Goal: Register for event/course

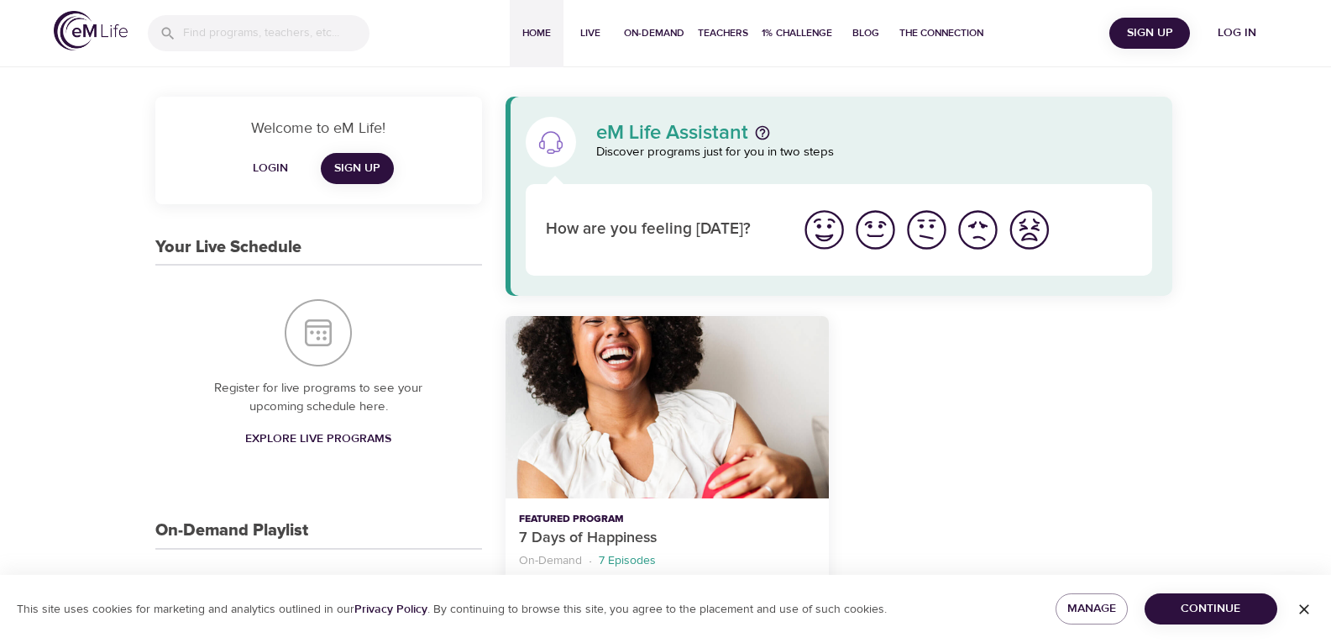
click at [1234, 30] on span "Log in" at bounding box center [1237, 33] width 67 height 21
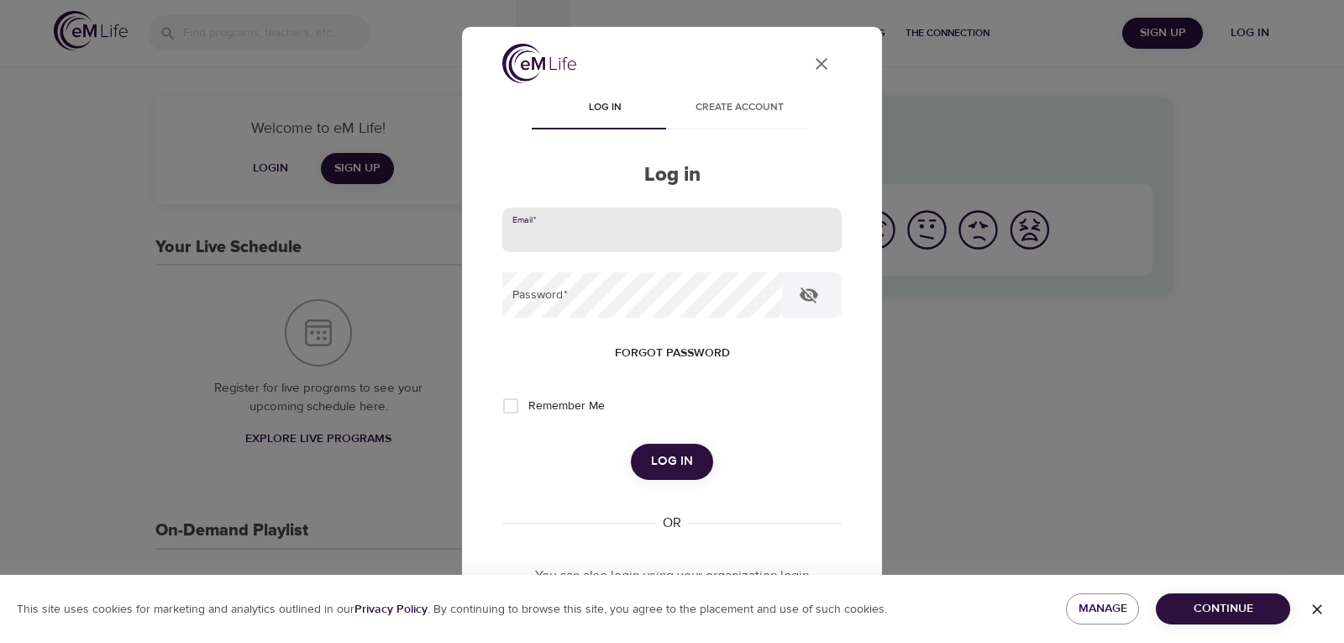
click at [678, 241] on input "email" at bounding box center [671, 229] width 339 height 45
type input "[EMAIL_ADDRESS][PERSON_NAME][DOMAIN_NAME]"
click at [631, 444] on button "Log in" at bounding box center [672, 461] width 82 height 35
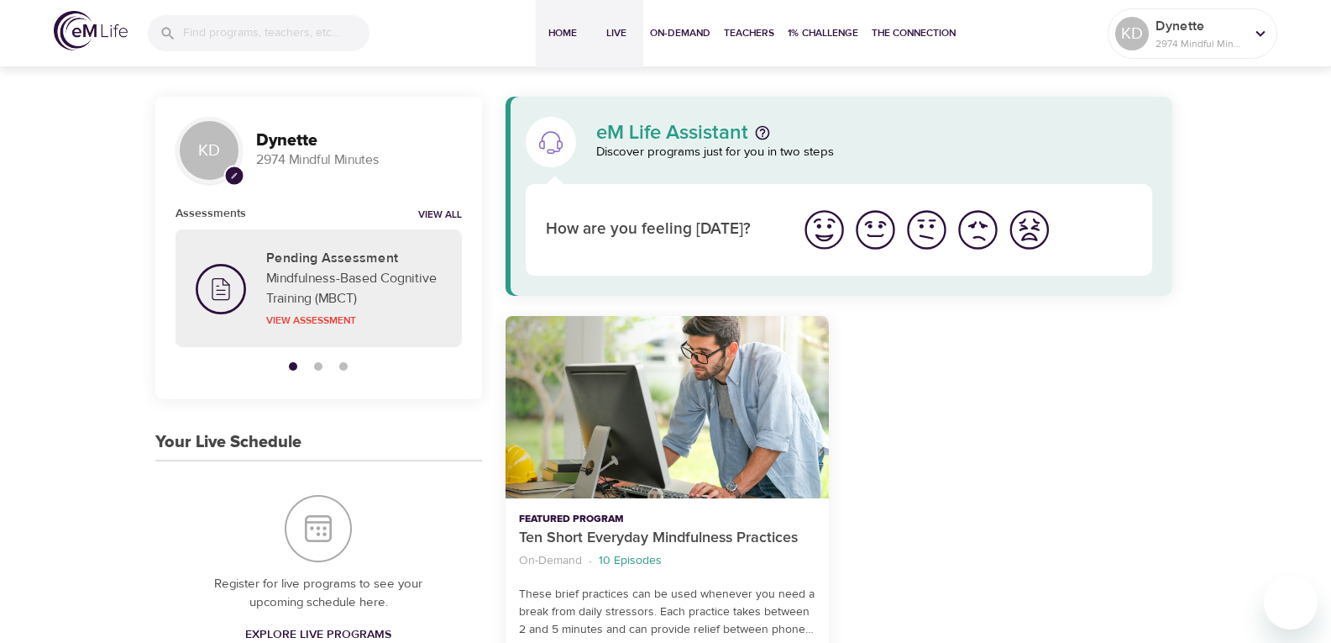
click at [623, 33] on span "Live" at bounding box center [616, 33] width 40 height 18
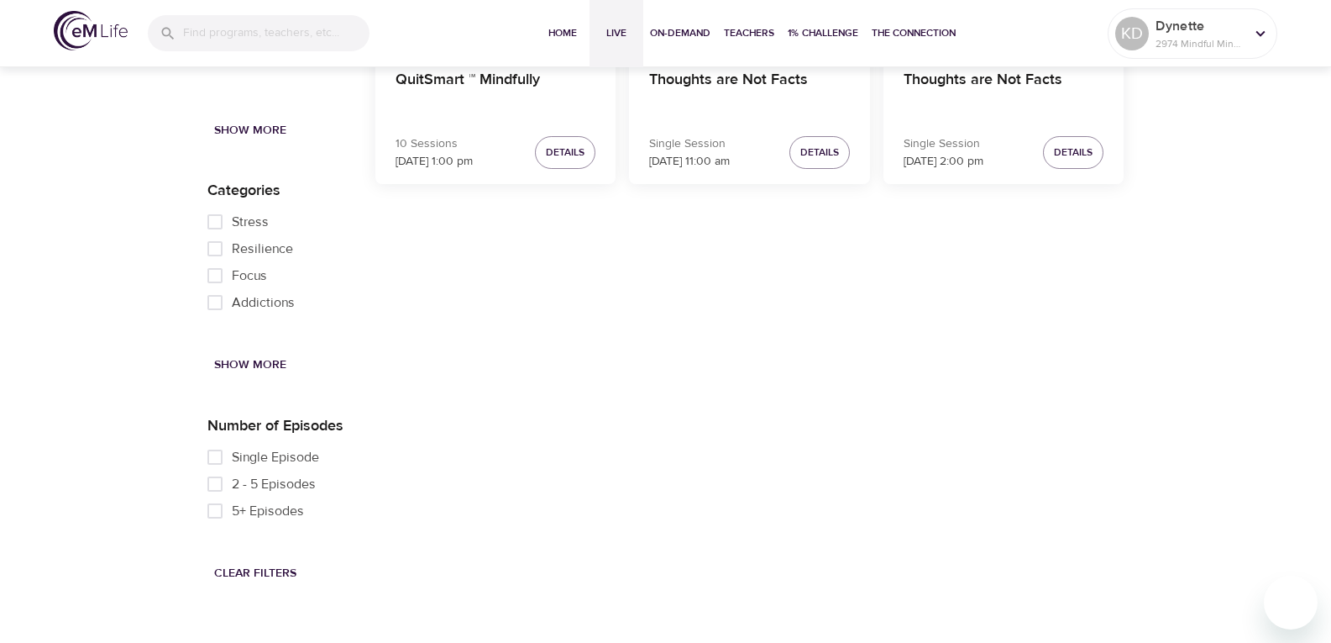
scroll to position [2314, 0]
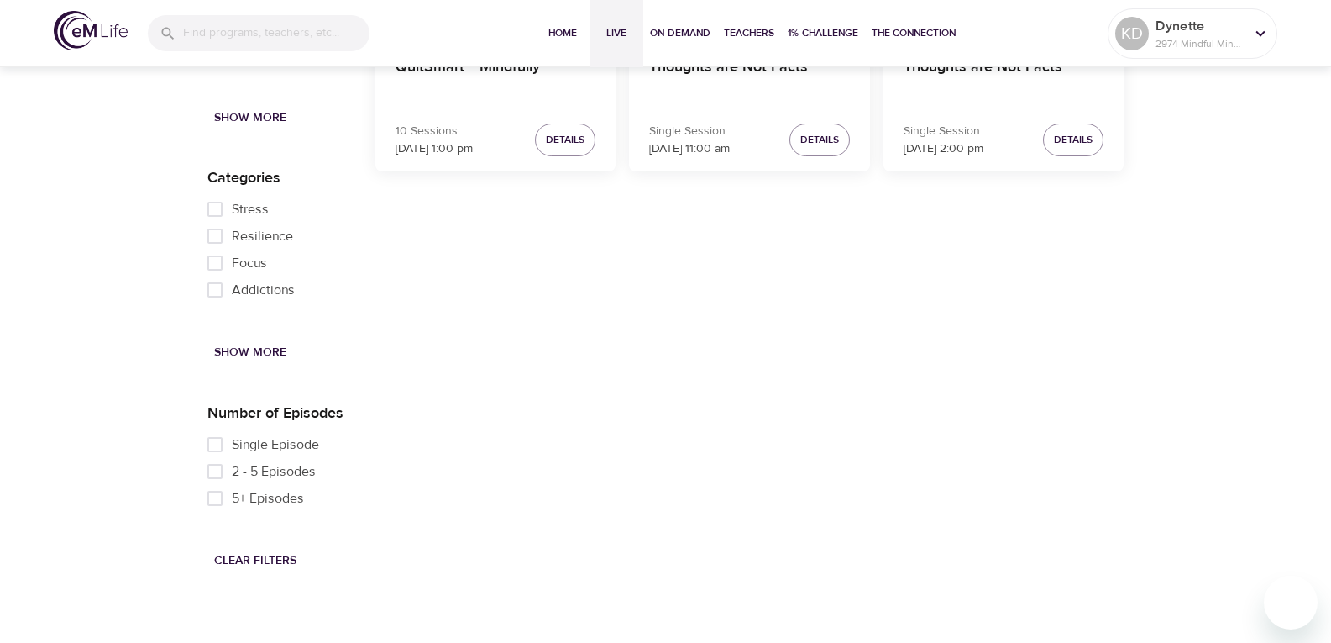
click at [267, 449] on span "Single Episode" at bounding box center [275, 444] width 87 height 20
click at [232, 449] on input "Single Episode" at bounding box center [215, 444] width 34 height 27
checkbox input "true"
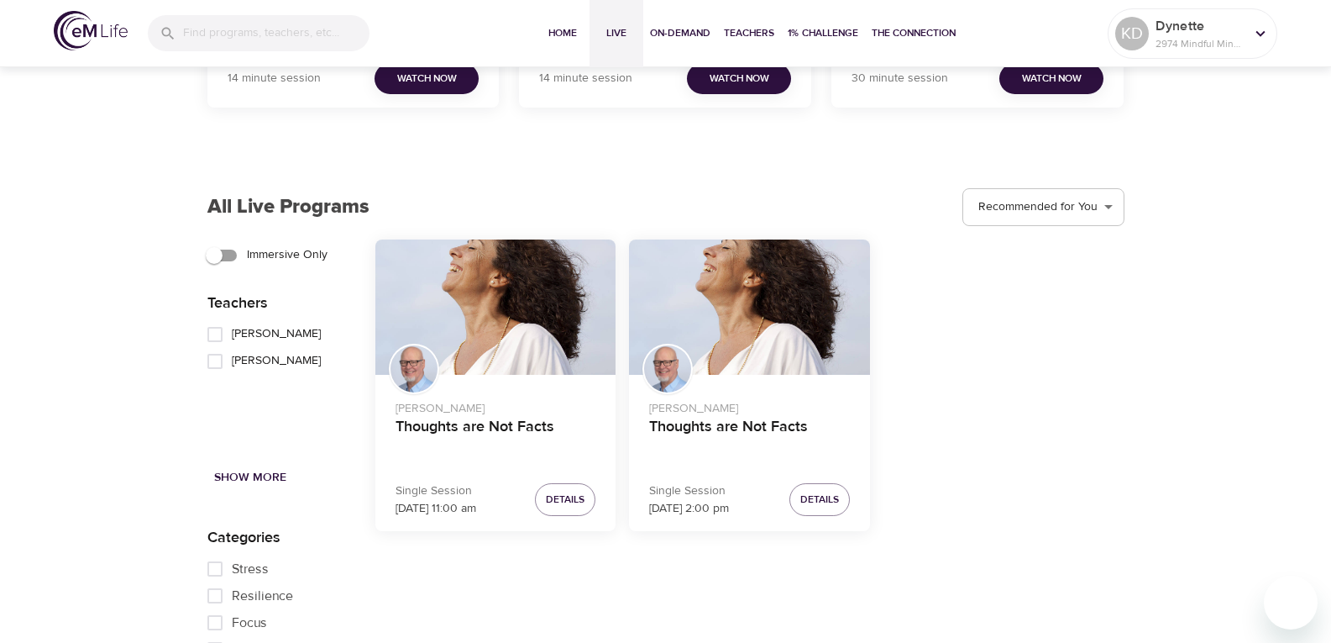
scroll to position [1978, 0]
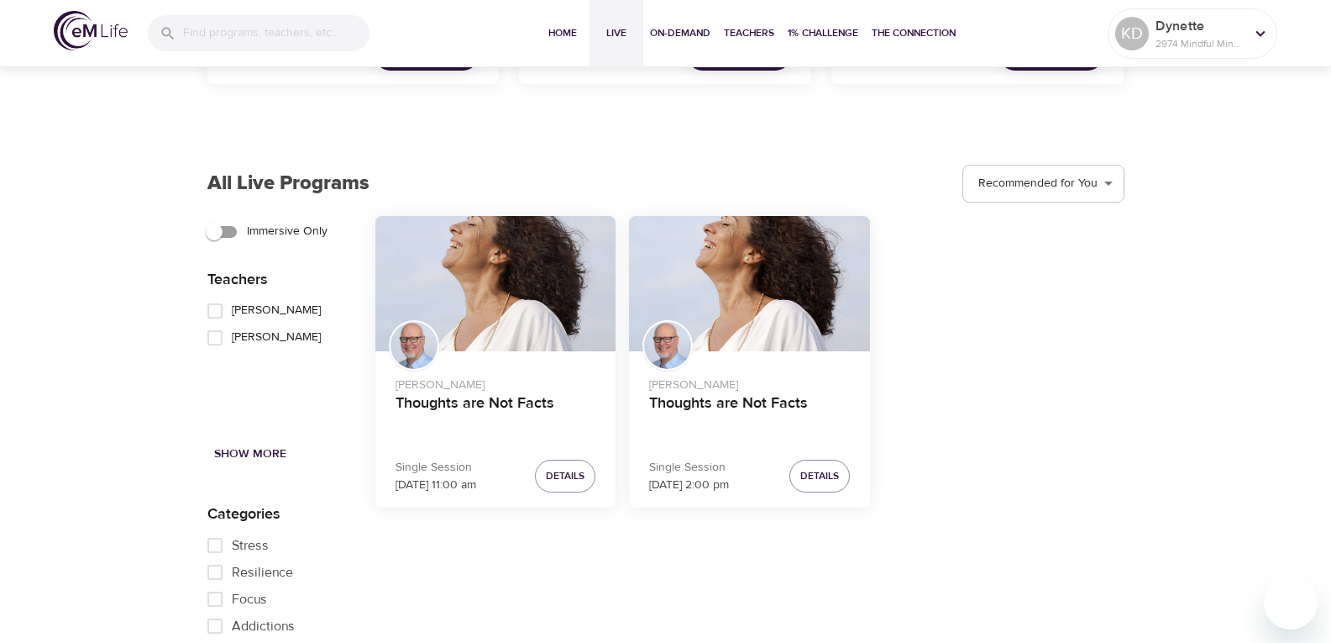
click at [536, 338] on div "Thoughts are Not Facts" at bounding box center [495, 283] width 241 height 135
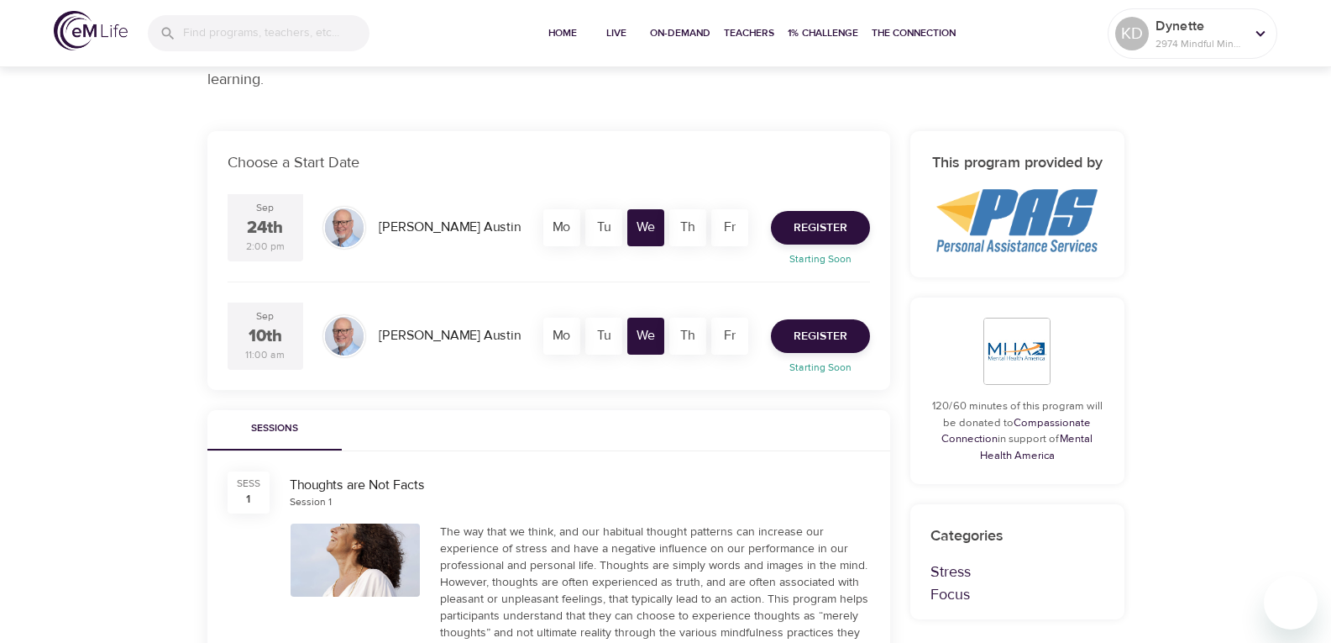
scroll to position [282, 0]
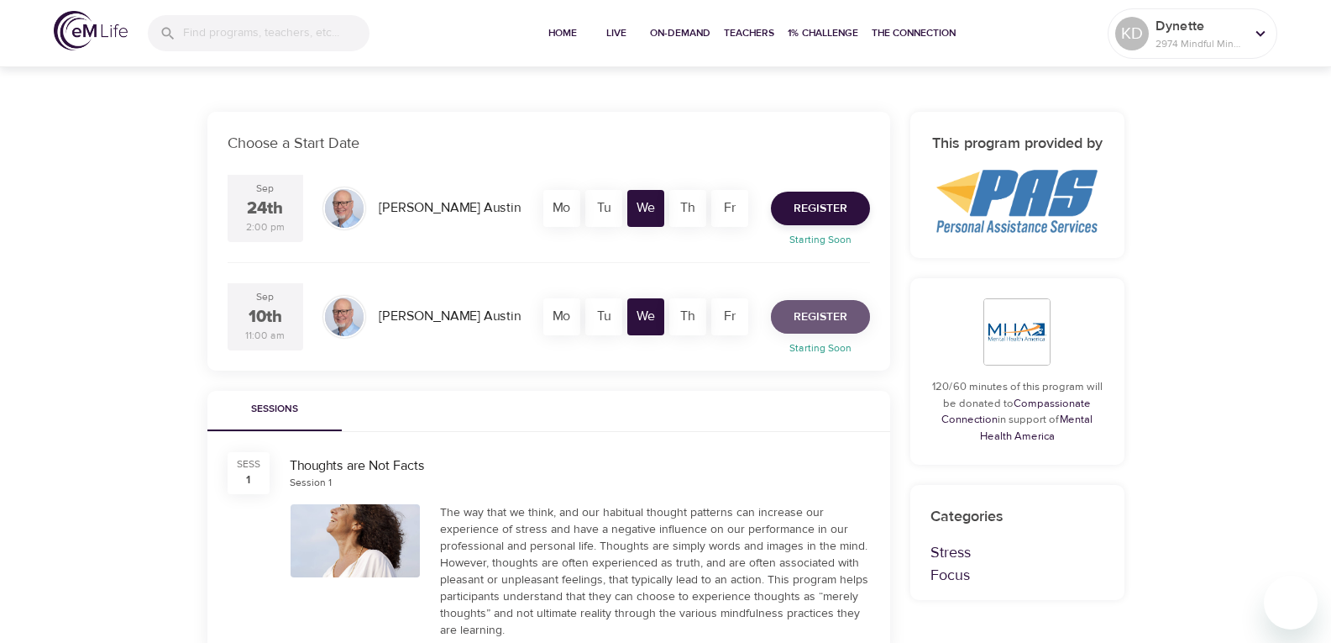
click at [815, 318] on span "Register" at bounding box center [821, 317] width 54 height 21
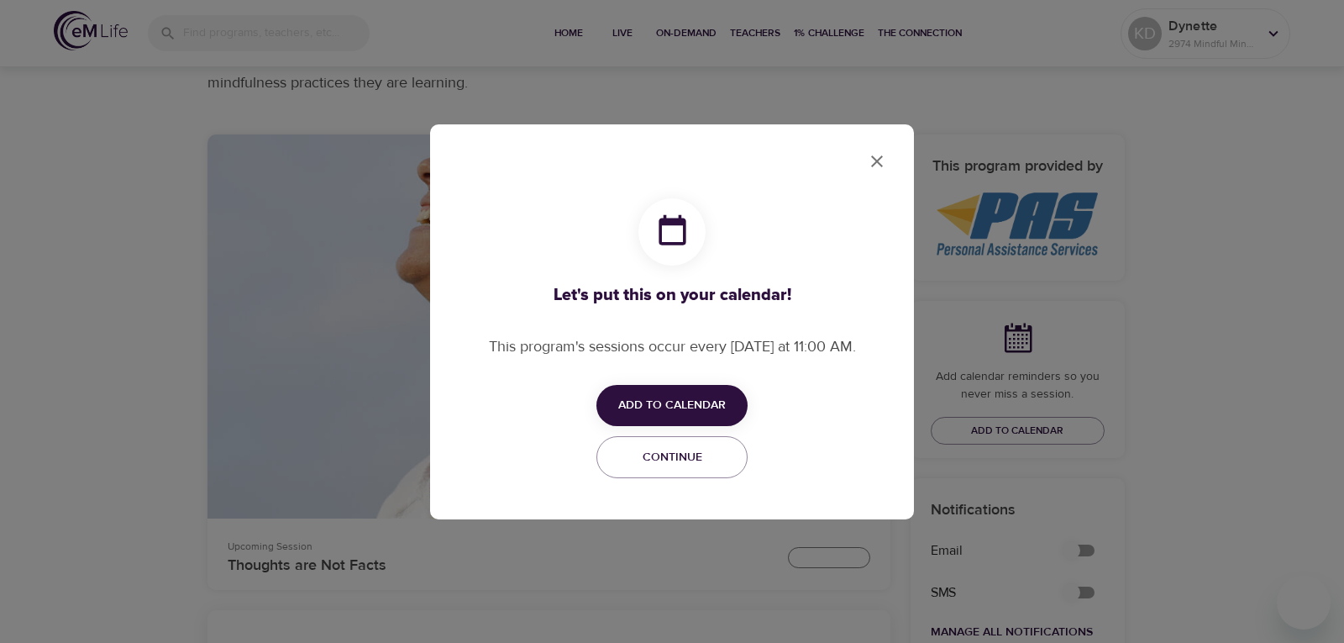
checkbox input "true"
click at [697, 458] on span "Continue" at bounding box center [671, 457] width 129 height 21
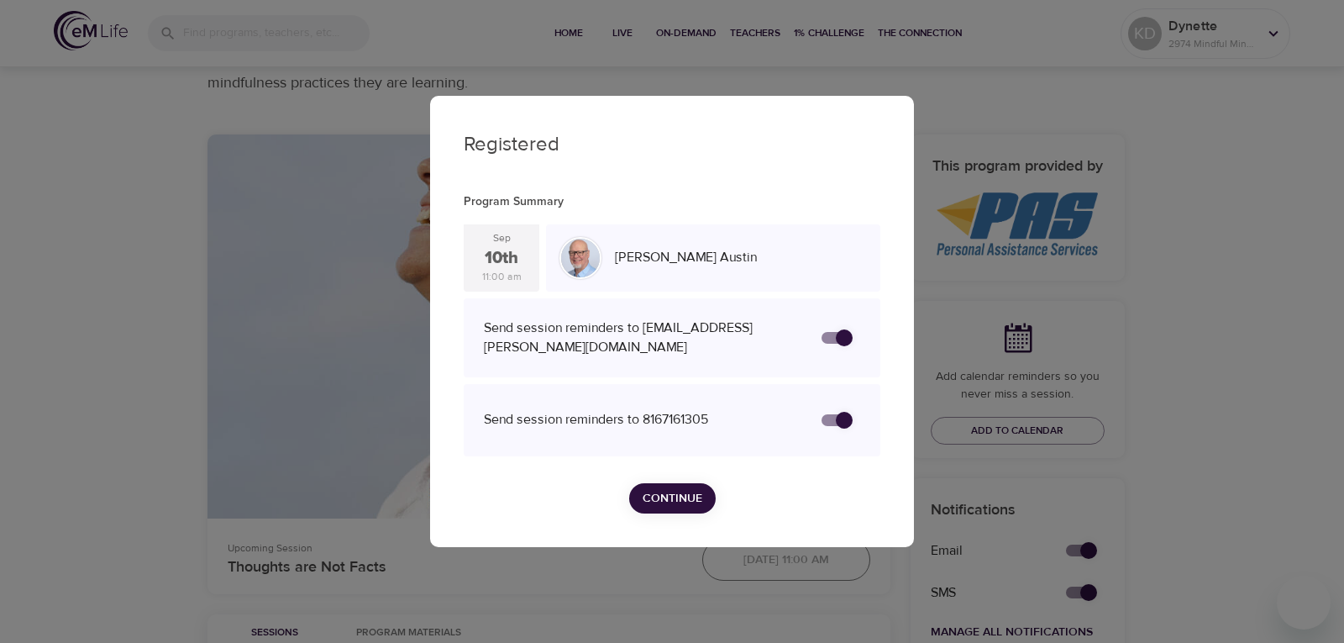
click at [665, 494] on span "Continue" at bounding box center [673, 498] width 60 height 21
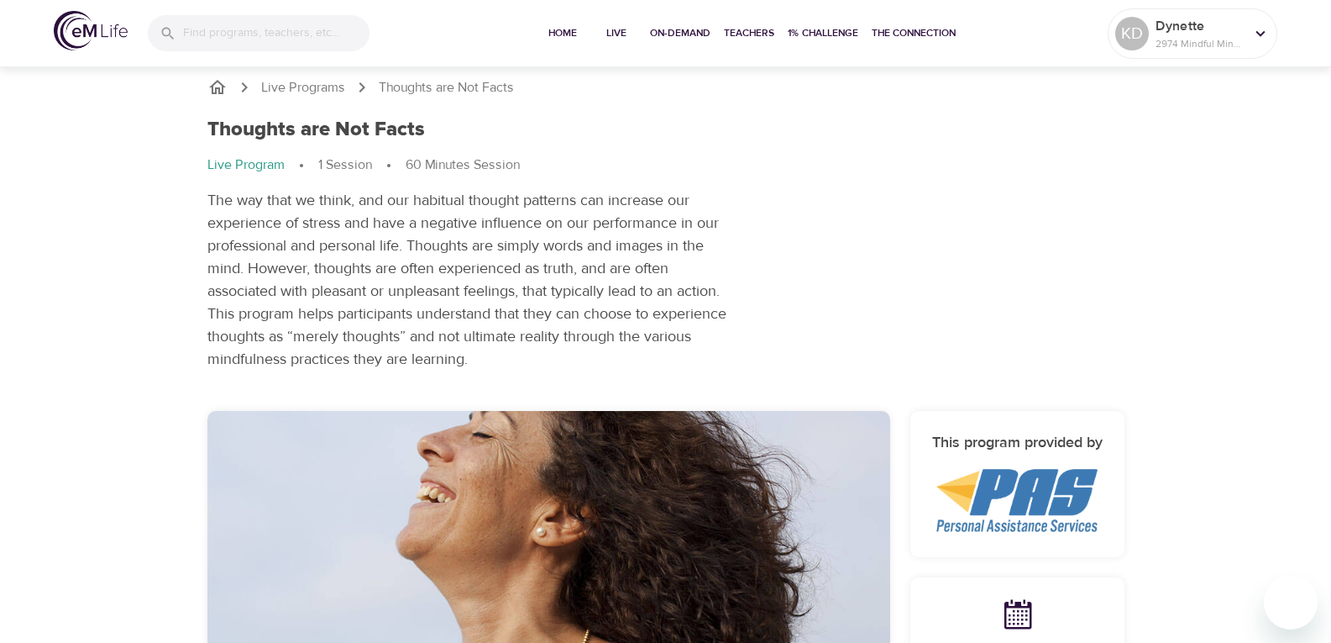
scroll to position [0, 0]
